Goal: Task Accomplishment & Management: Manage account settings

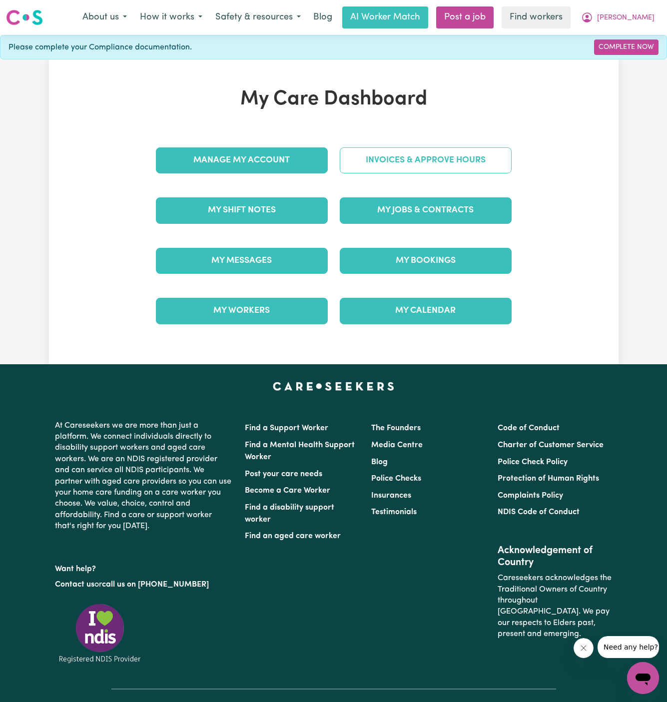
click at [411, 166] on link "Invoices & Approve Hours" at bounding box center [426, 160] width 172 height 26
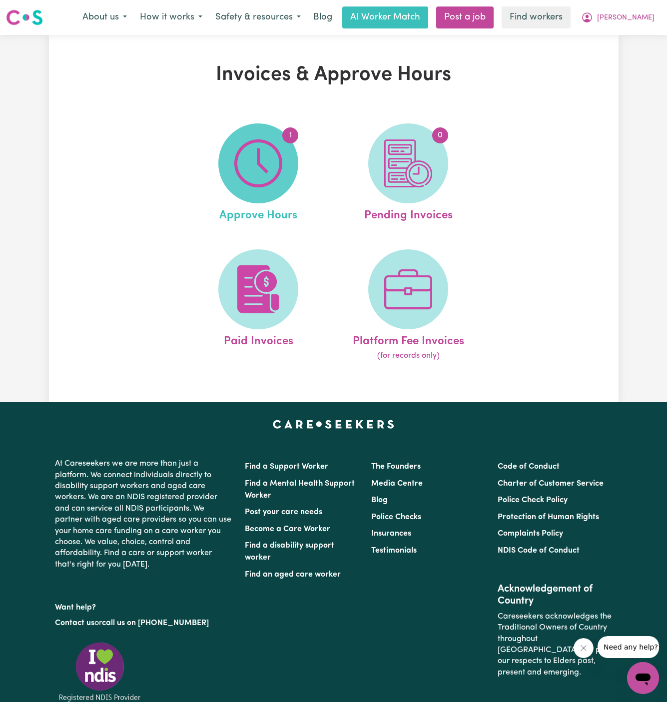
click at [251, 162] on img at bounding box center [258, 163] width 48 height 48
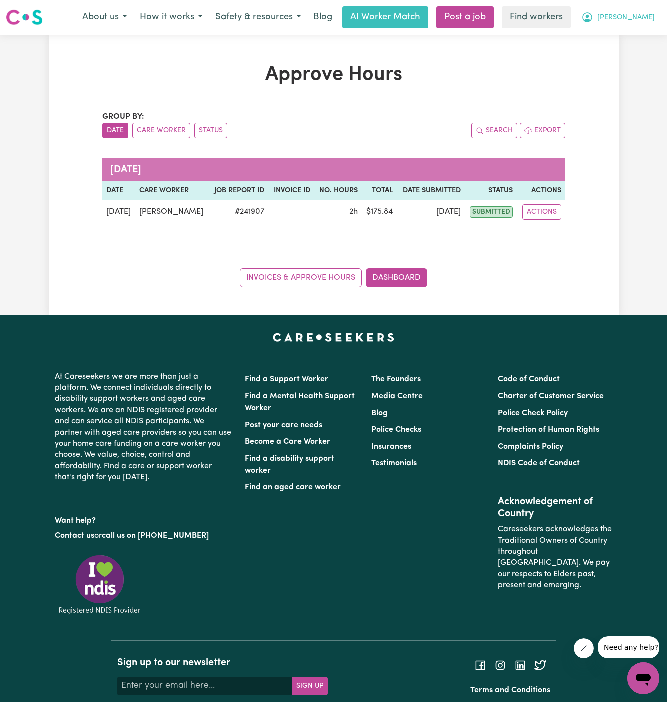
click at [654, 14] on span "[PERSON_NAME]" at bounding box center [625, 17] width 57 height 11
click at [646, 35] on link "My Dashboard" at bounding box center [621, 38] width 79 height 19
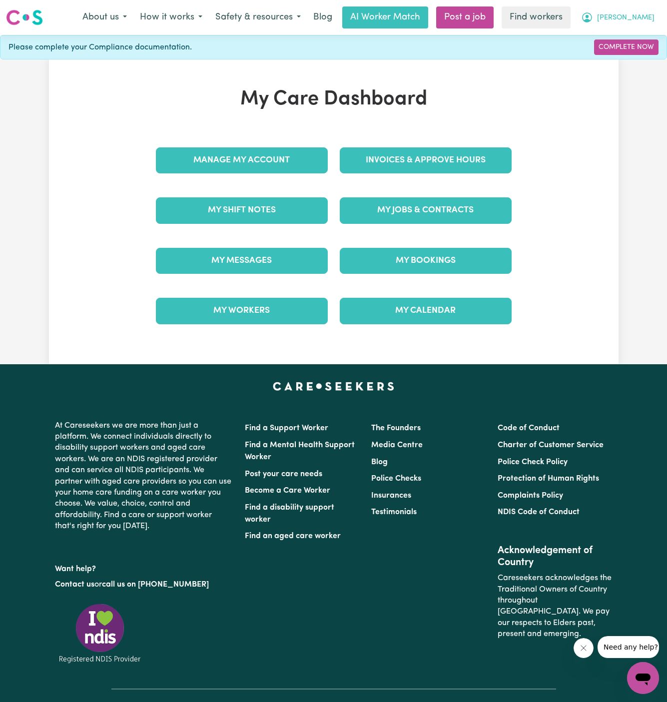
click at [641, 19] on span "[PERSON_NAME]" at bounding box center [625, 17] width 57 height 11
click at [625, 53] on link "Logout" at bounding box center [621, 57] width 79 height 19
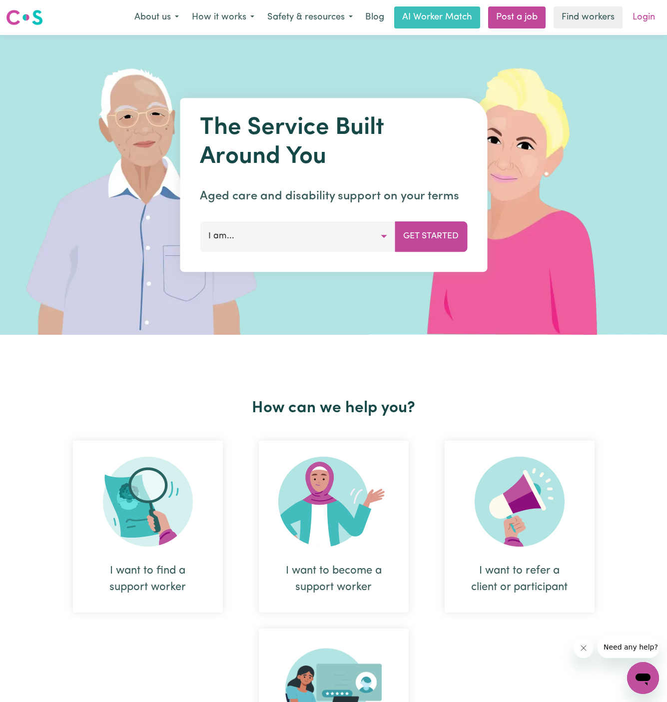
click at [643, 16] on link "Login" at bounding box center [644, 17] width 34 height 22
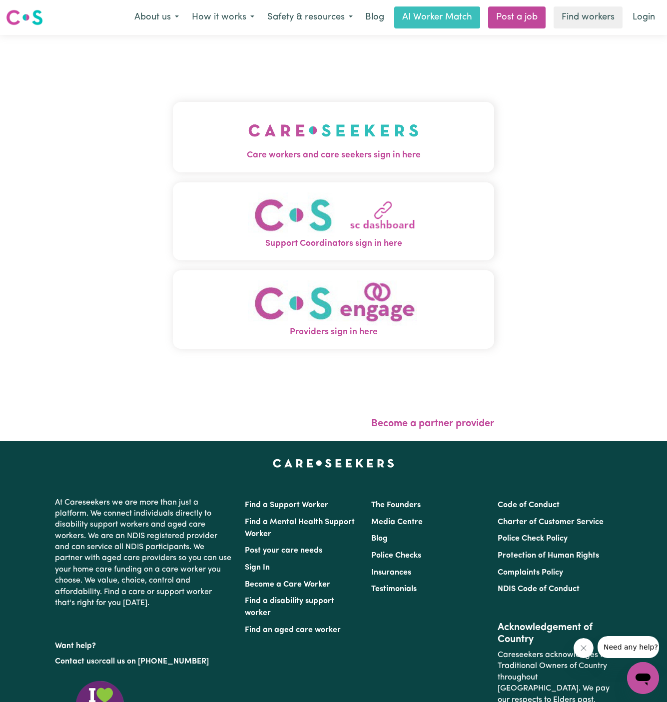
click at [282, 102] on button "Care workers and care seekers sign in here" at bounding box center [334, 137] width 322 height 70
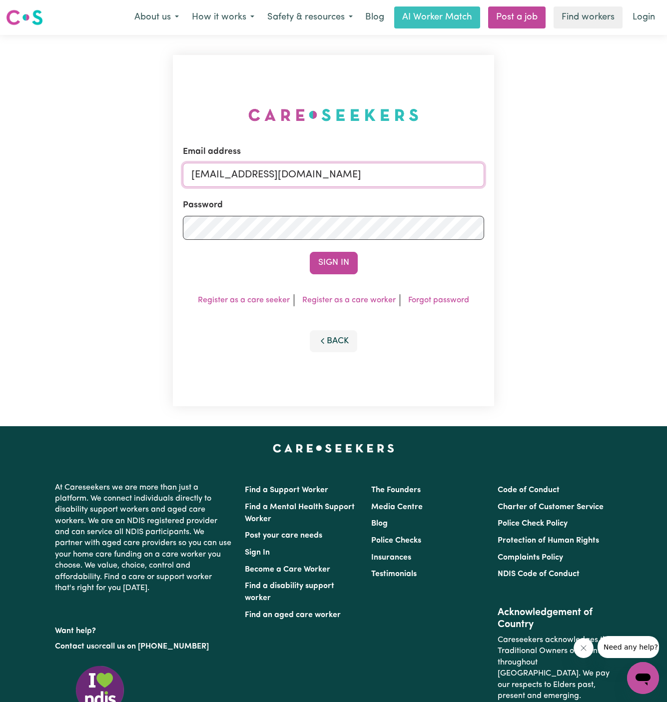
drag, startPoint x: 243, startPoint y: 174, endPoint x: 630, endPoint y: 194, distance: 387.9
click at [630, 194] on div "Email address [EMAIL_ADDRESS][DOMAIN_NAME] Password Sign In Register as a care …" at bounding box center [333, 230] width 667 height 391
type input "[EMAIL_ADDRESS][DOMAIN_NAME]"
click at [338, 256] on button "Sign In" at bounding box center [334, 263] width 48 height 22
